Goal: Task Accomplishment & Management: Use online tool/utility

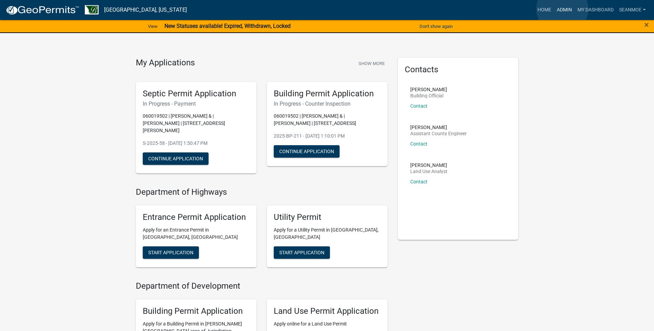
click at [562, 9] on link "Admin" at bounding box center [564, 9] width 21 height 13
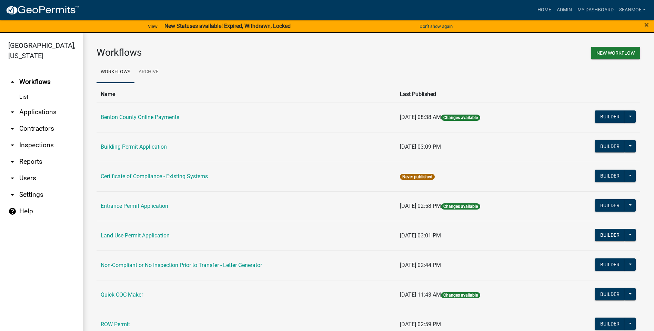
click at [33, 112] on link "arrow_drop_down Applications" at bounding box center [41, 112] width 83 height 17
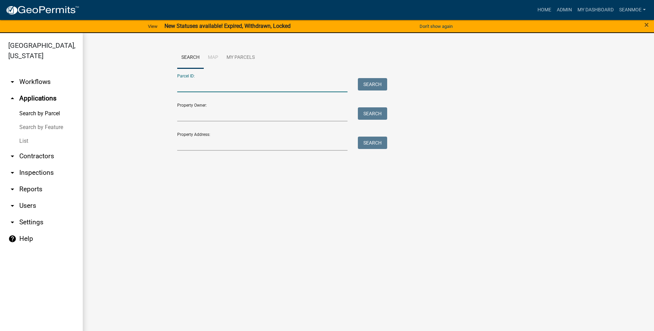
click at [225, 89] on input "Parcel ID:" at bounding box center [262, 85] width 171 height 14
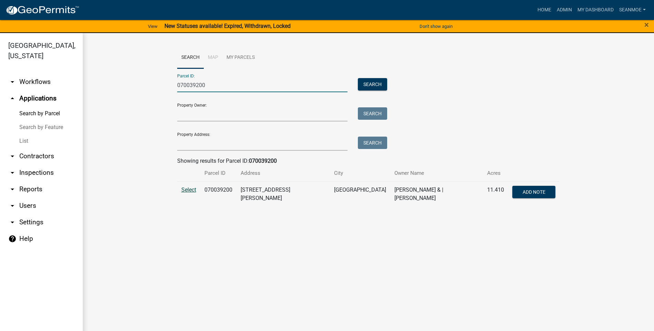
type input "070039200"
click at [187, 189] on span "Select" at bounding box center [188, 190] width 15 height 7
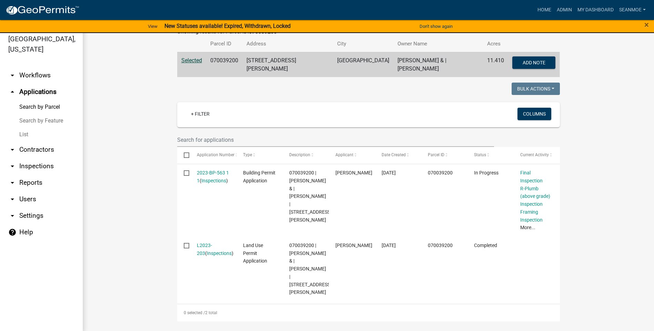
scroll to position [8, 0]
